Goal: Entertainment & Leisure: Consume media (video, audio)

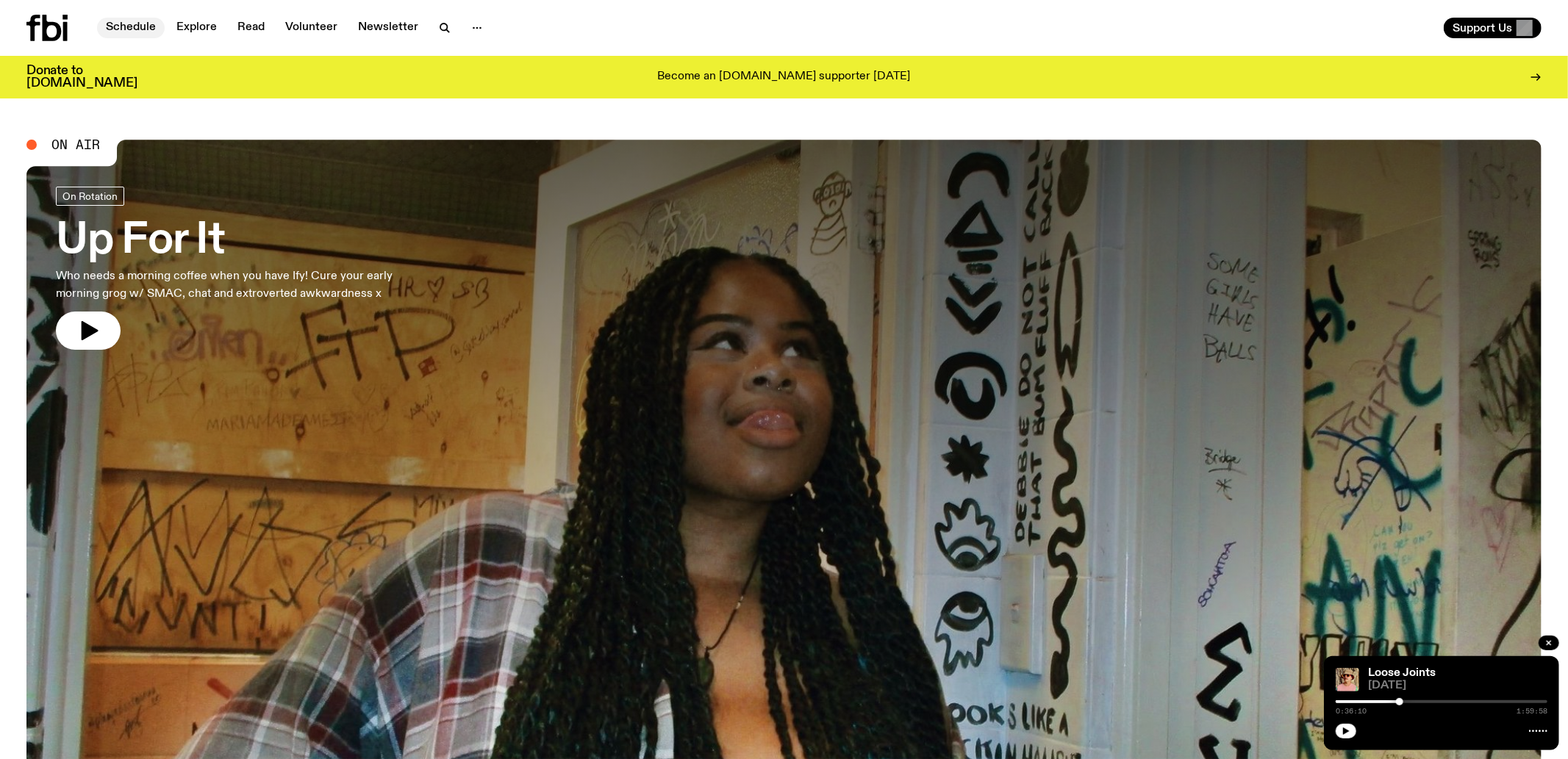
click at [124, 28] on link "Schedule" at bounding box center [131, 28] width 68 height 21
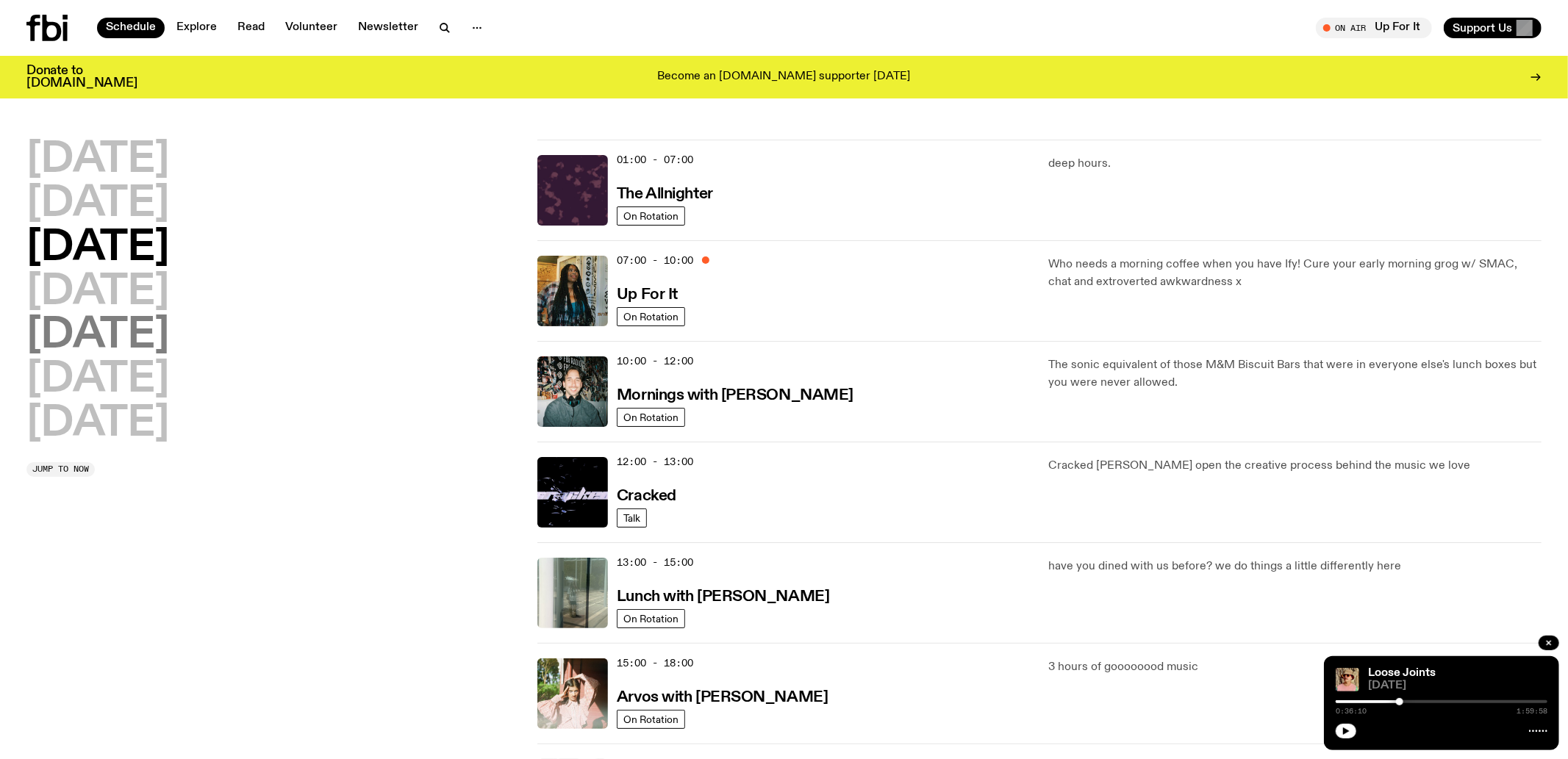
click at [118, 337] on h2 "Friday" at bounding box center [98, 336] width 143 height 41
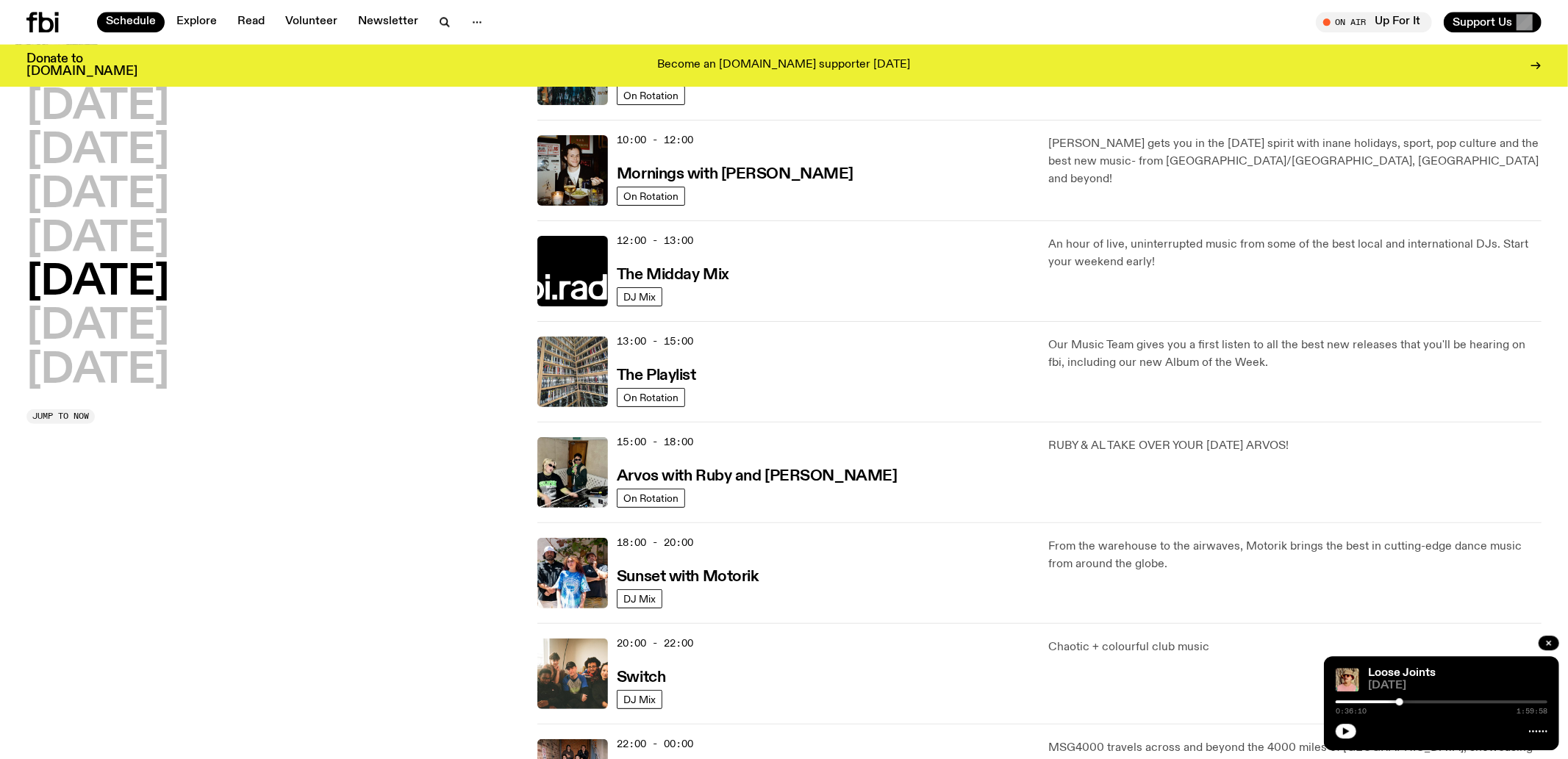
scroll to position [503, 0]
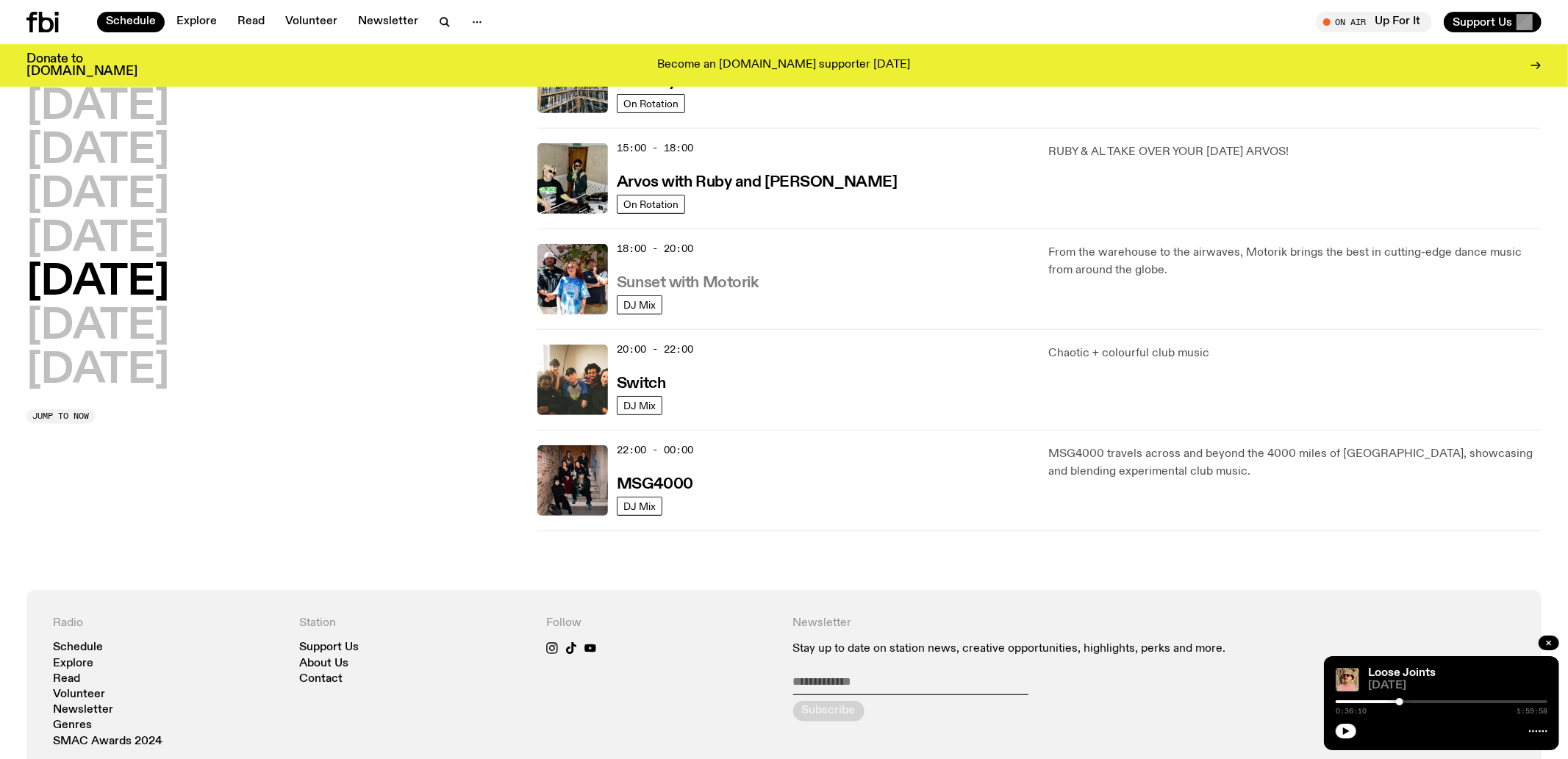
click at [670, 284] on h3 "Sunset with Motorik" at bounding box center [687, 283] width 142 height 15
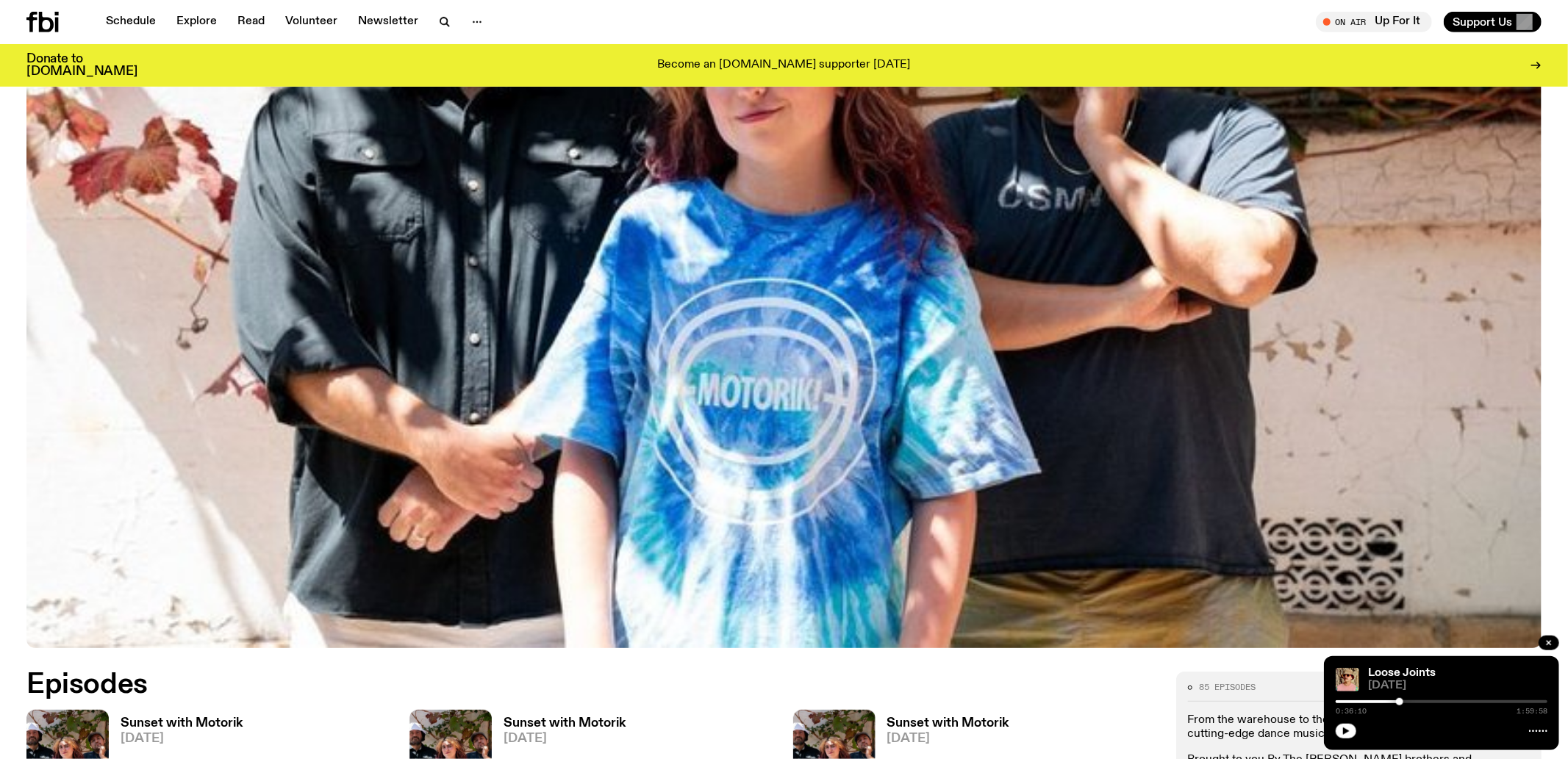
scroll to position [374, 0]
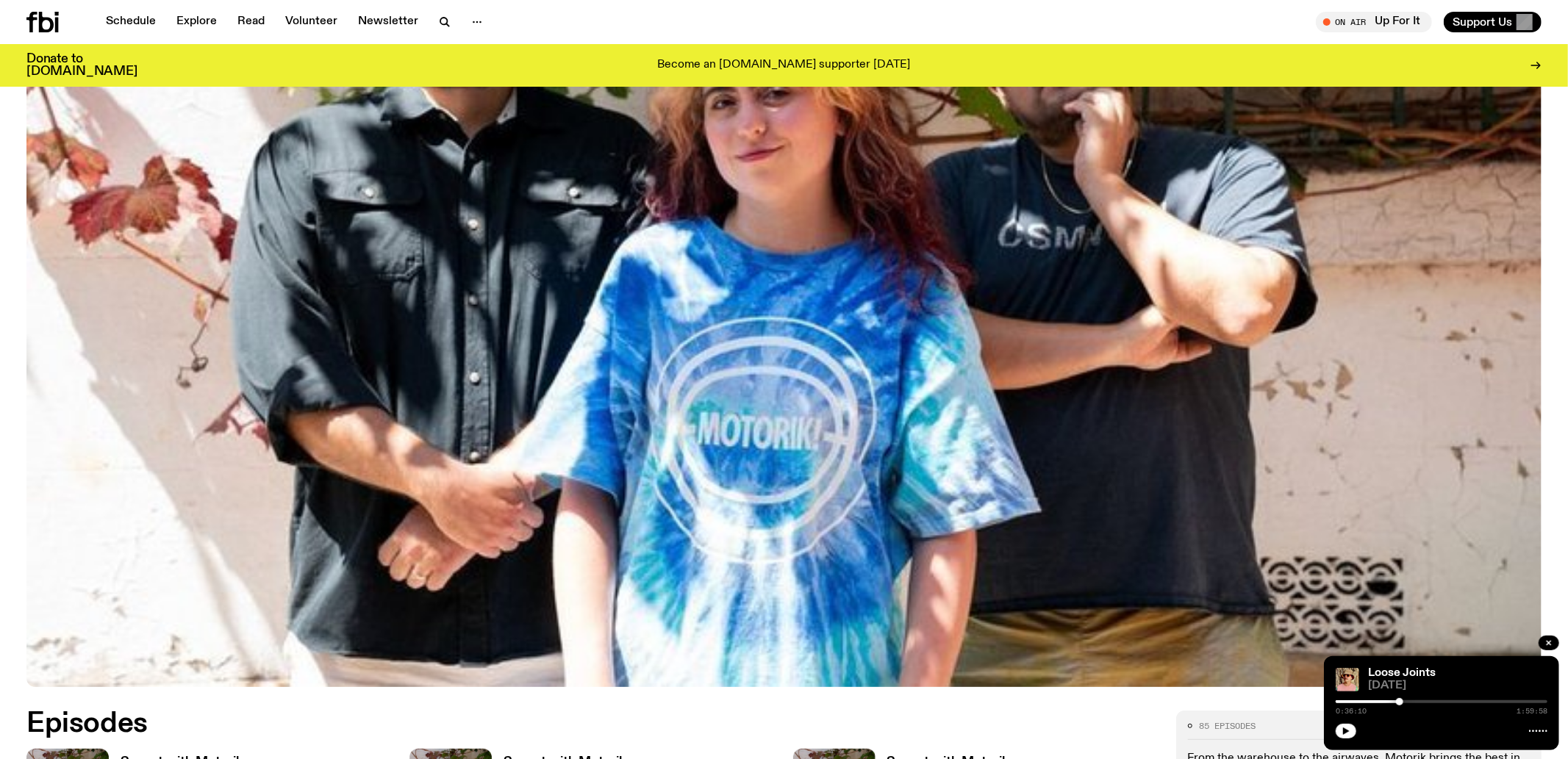
click at [1236, 521] on img at bounding box center [784, 260] width 1515 height 852
drag, startPoint x: 1342, startPoint y: 729, endPoint x: 1257, endPoint y: 645, distance: 119.5
click at [1343, 729] on icon "button" at bounding box center [1346, 731] width 9 height 9
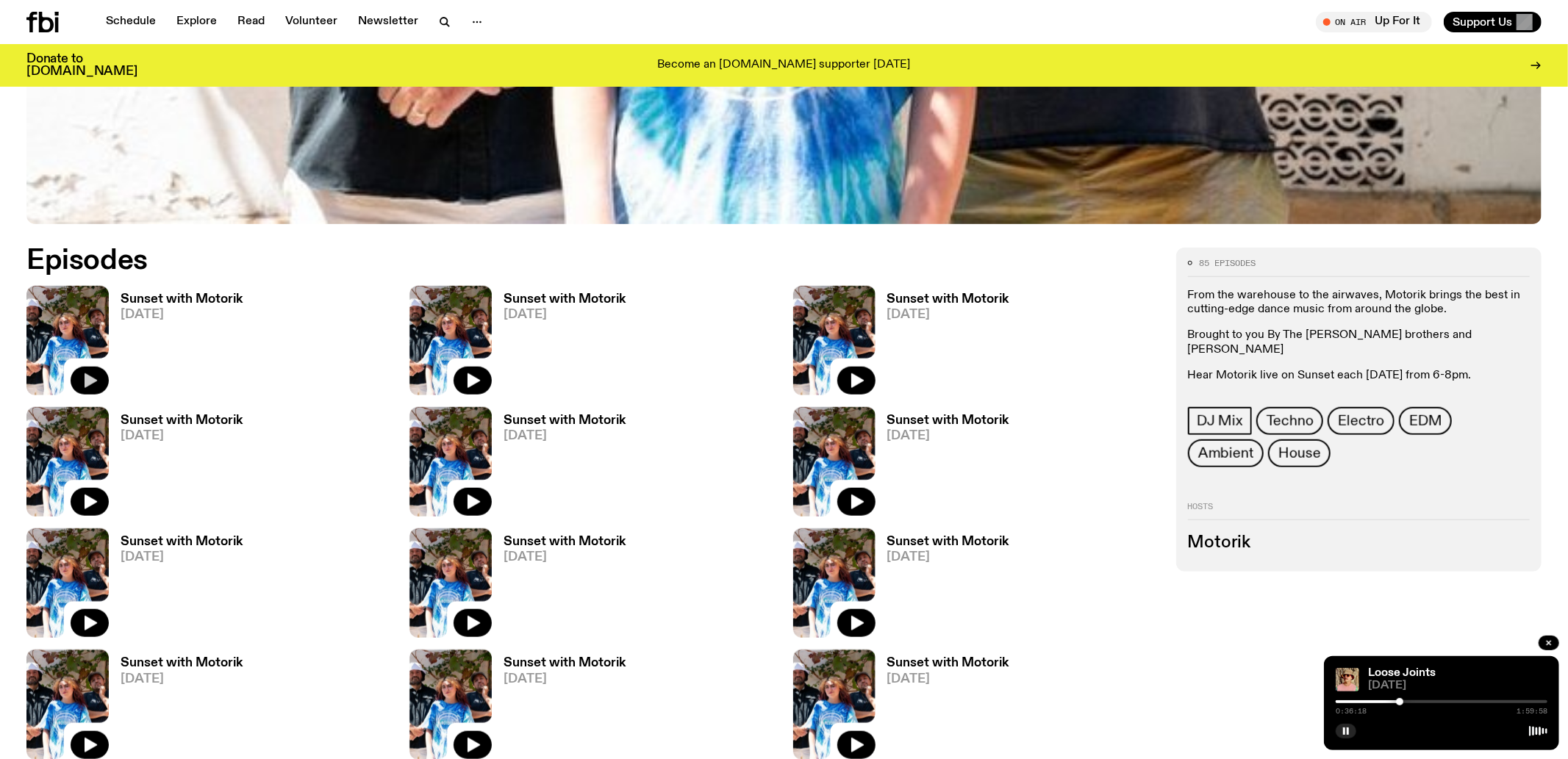
click at [79, 381] on button "button" at bounding box center [90, 381] width 38 height 28
click at [1389, 702] on div at bounding box center [1442, 702] width 212 height 3
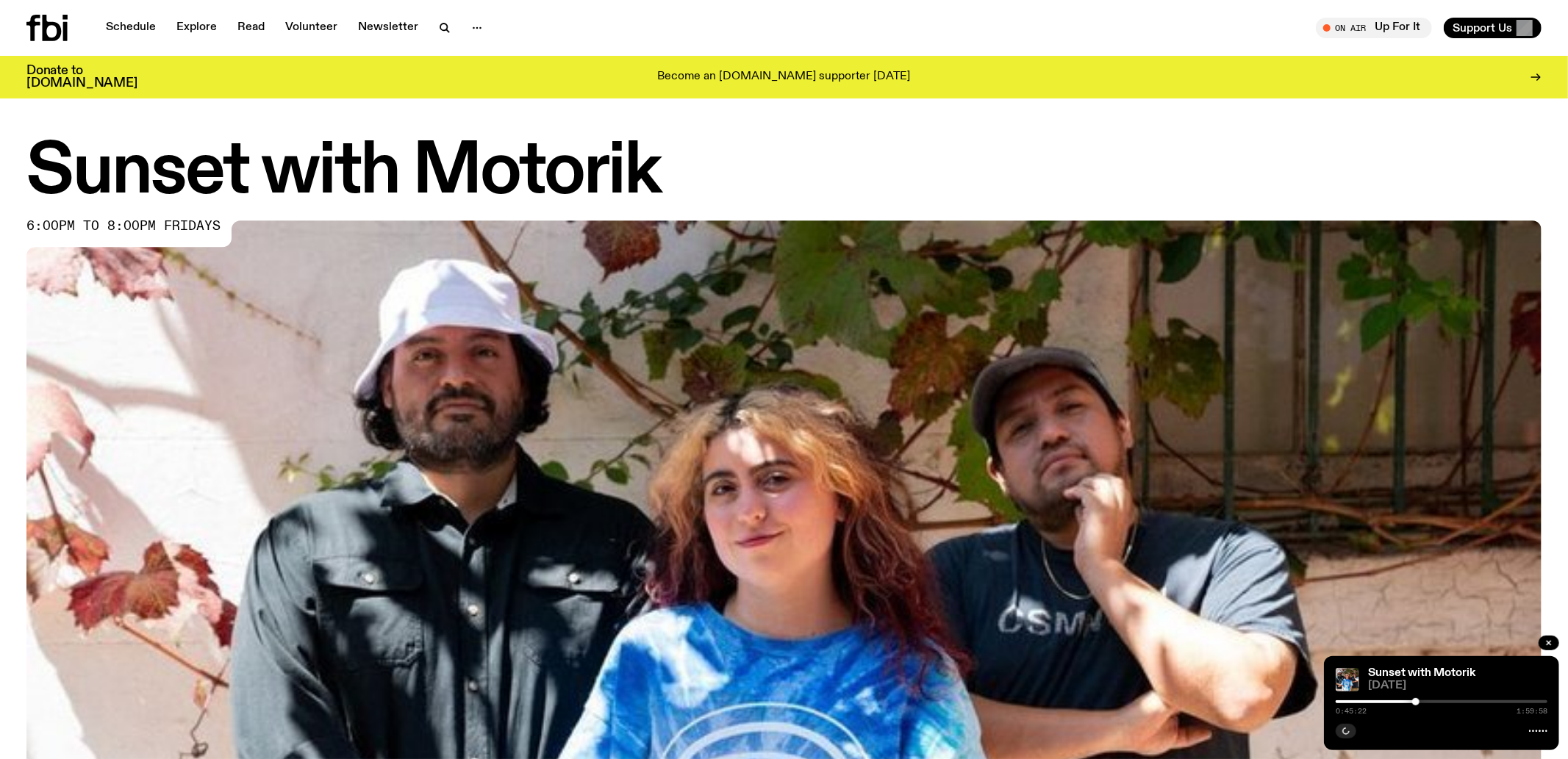
drag, startPoint x: 1439, startPoint y: 696, endPoint x: 1432, endPoint y: 700, distance: 8.1
click at [1439, 697] on div "Sunset with Motorik [DATE] 0:45:22 1:59:58" at bounding box center [1442, 703] width 235 height 94
click at [1344, 731] on icon "button" at bounding box center [1346, 731] width 7 height 7
